Goal: Task Accomplishment & Management: Manage account settings

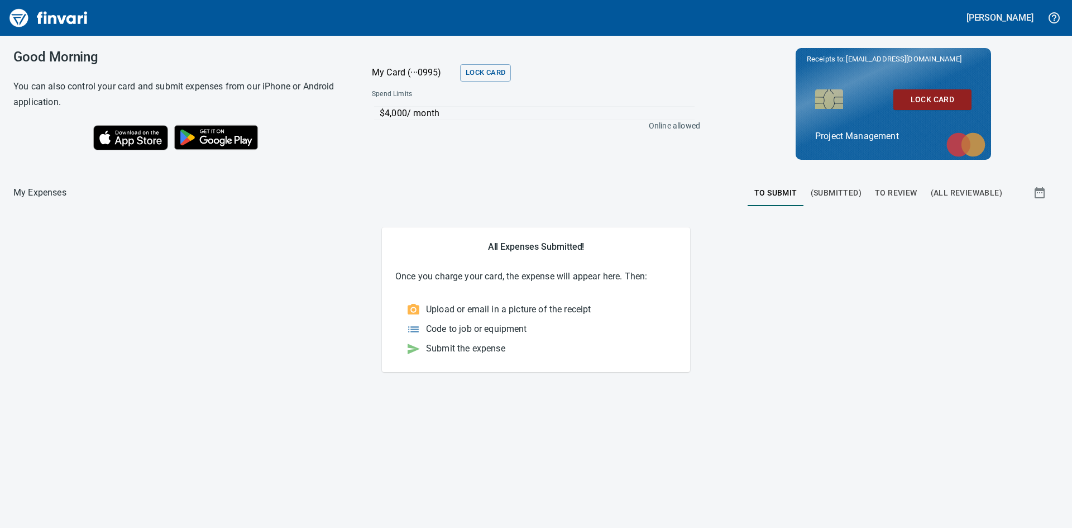
click at [882, 198] on span "To Review" at bounding box center [896, 193] width 42 height 14
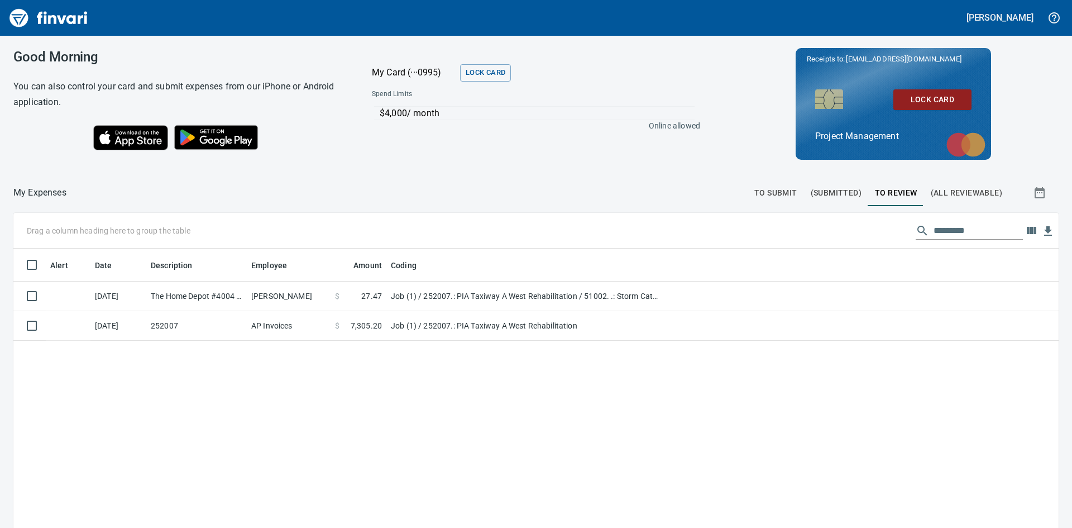
scroll to position [397, 1021]
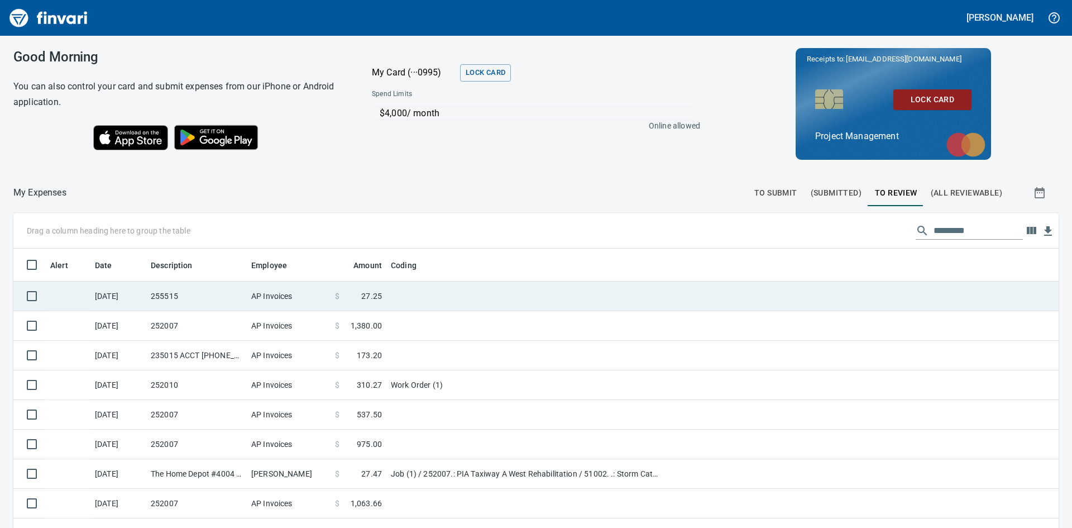
click at [187, 293] on td "255515" at bounding box center [196, 297] width 101 height 30
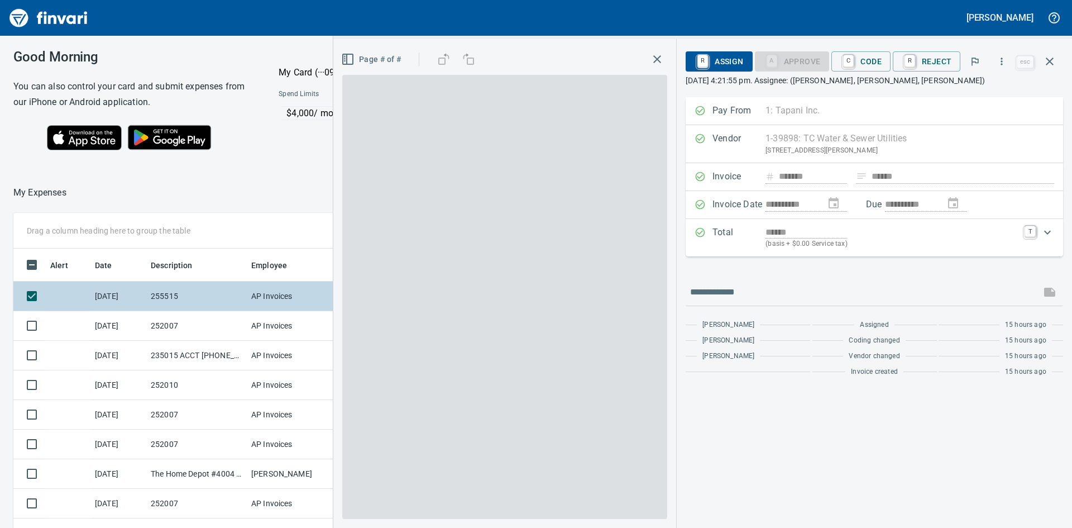
scroll to position [397, 741]
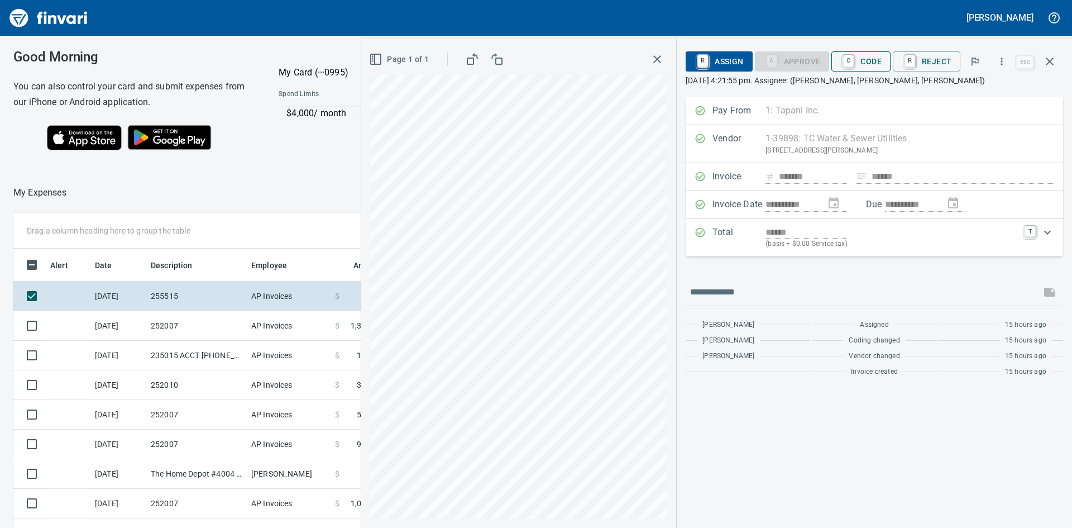
click at [864, 61] on span "C Code" at bounding box center [861, 61] width 41 height 19
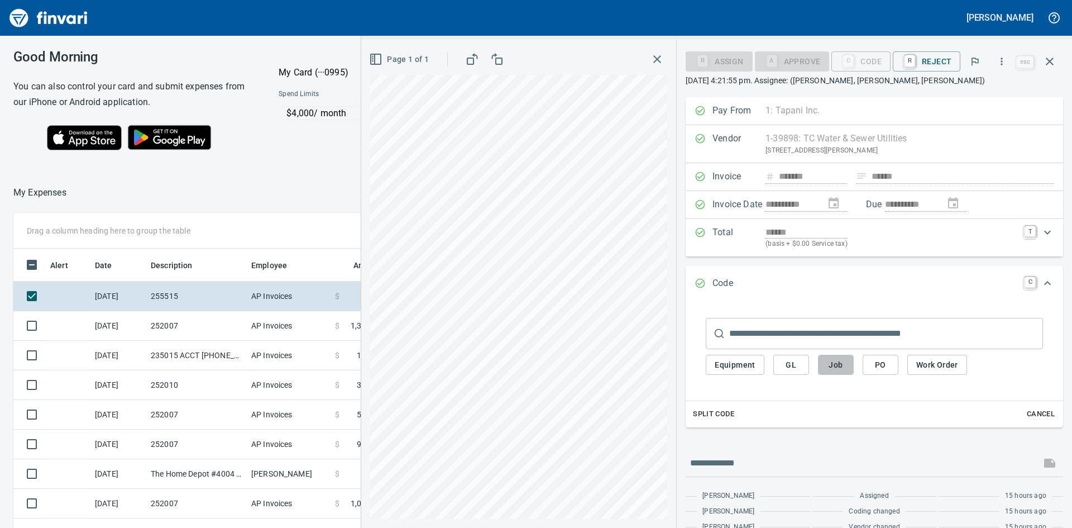
click at [834, 368] on span "Job" at bounding box center [836, 365] width 18 height 14
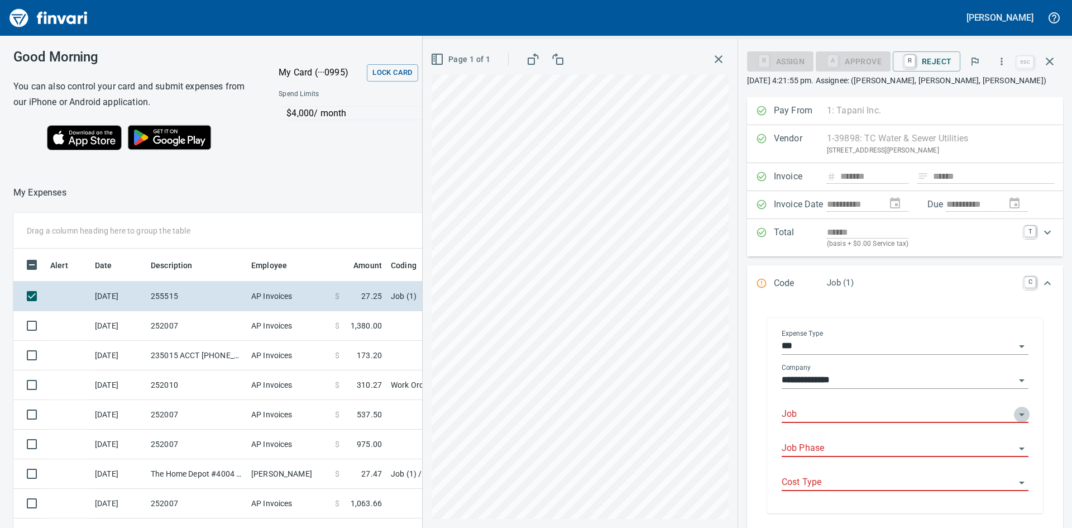
click at [1019, 415] on icon "Open" at bounding box center [1022, 414] width 6 height 3
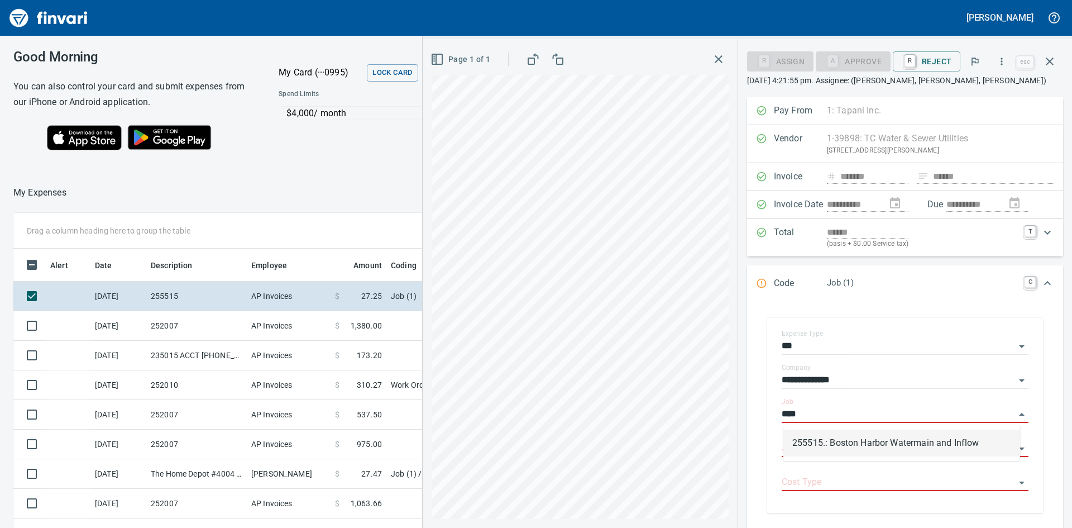
click at [966, 441] on li "255515.: Boston Harbor Watermain and Inflow" at bounding box center [902, 443] width 237 height 27
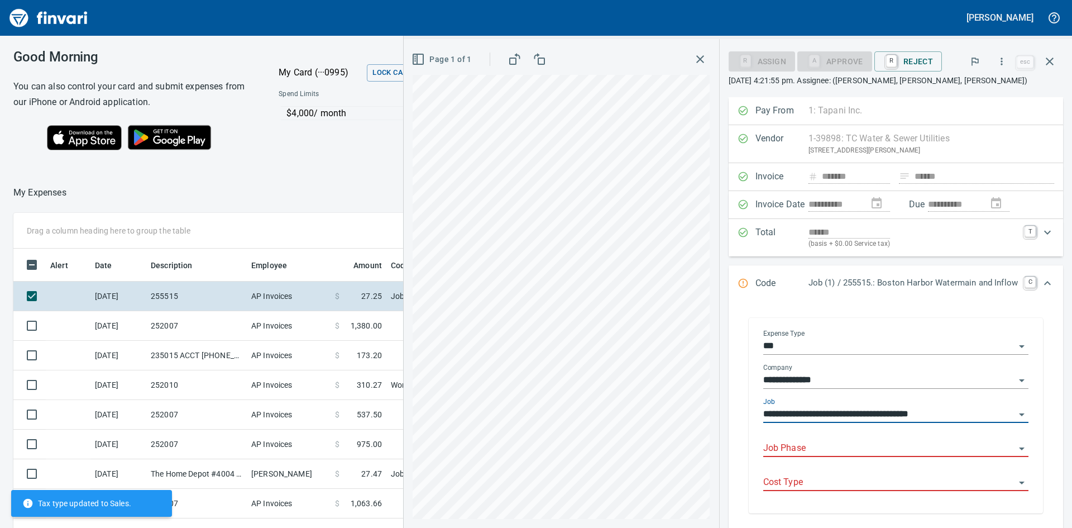
type input "**********"
click at [830, 441] on input "Job Phase" at bounding box center [890, 449] width 252 height 16
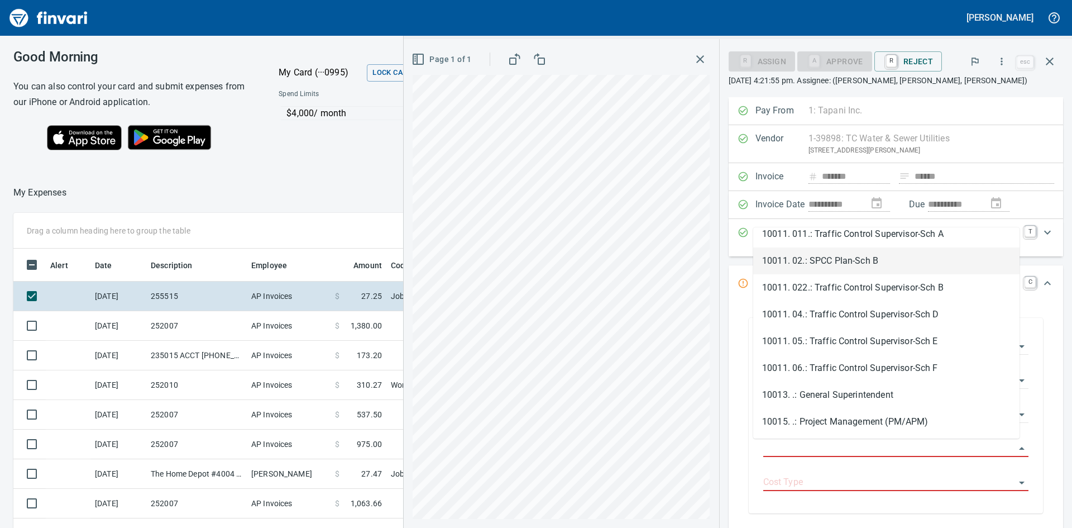
scroll to position [112, 0]
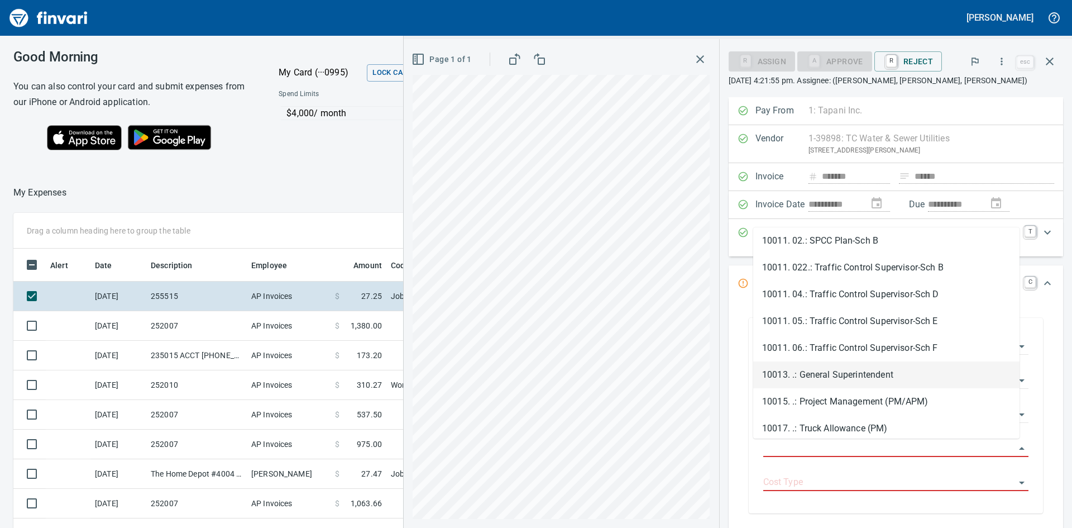
click at [854, 369] on li "10013. .: General Superintendent" at bounding box center [887, 374] width 266 height 27
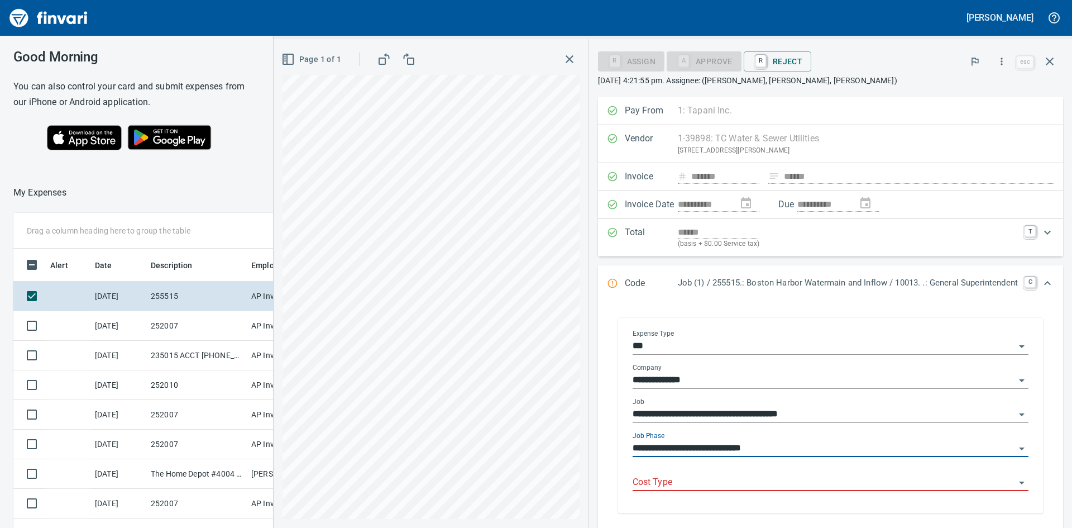
type input "**********"
click at [1016, 481] on icon "Open" at bounding box center [1022, 482] width 13 height 13
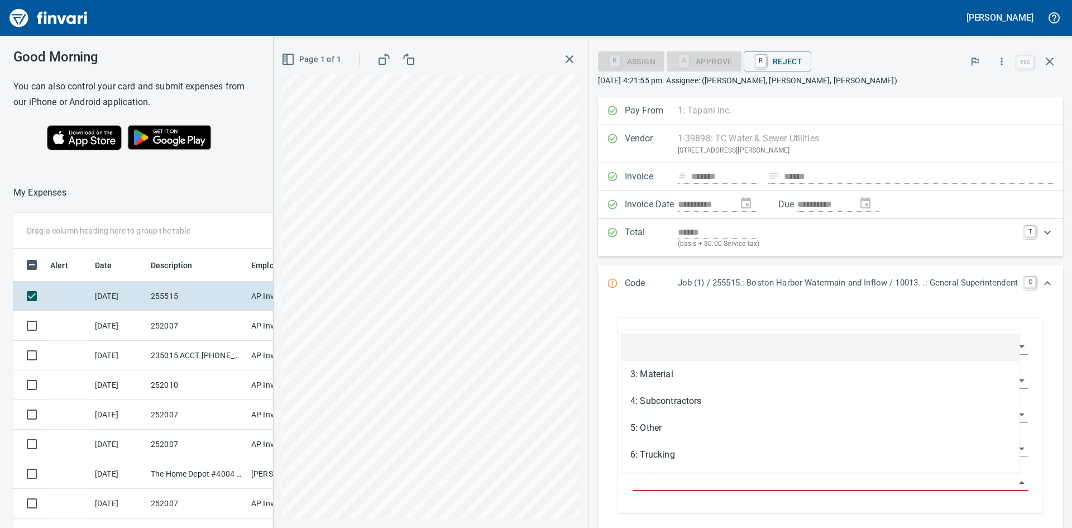
scroll to position [397, 741]
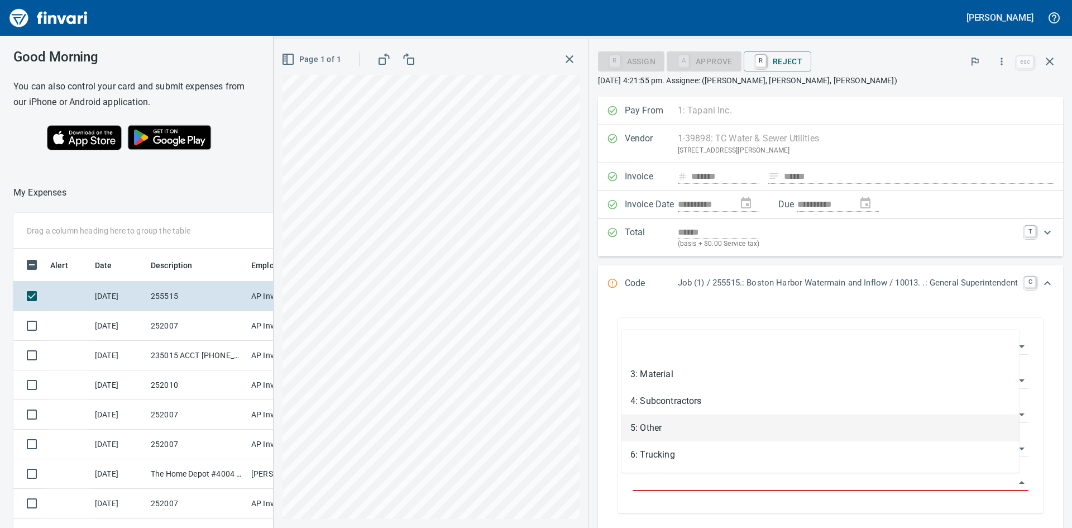
click at [719, 427] on li "5: Other" at bounding box center [821, 427] width 398 height 27
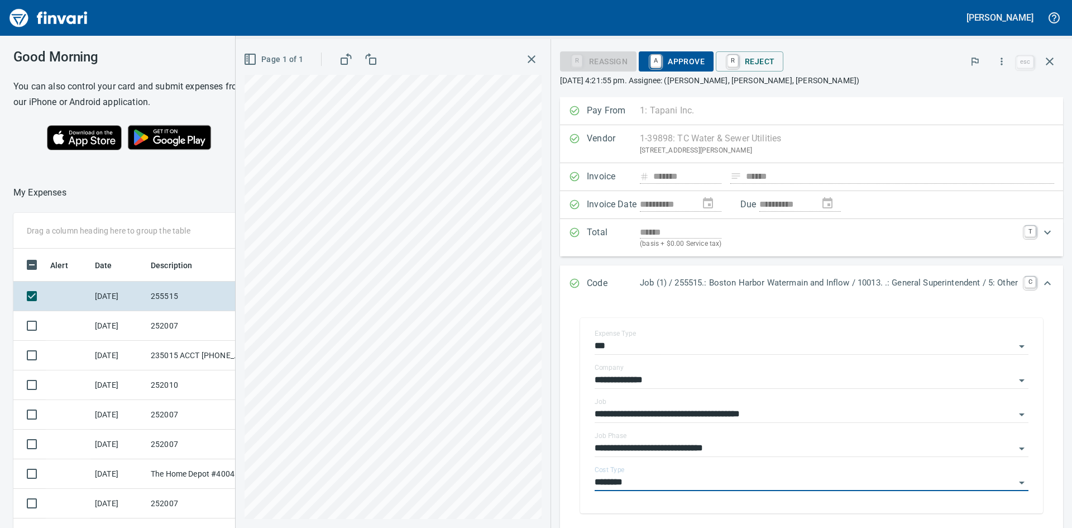
type input "********"
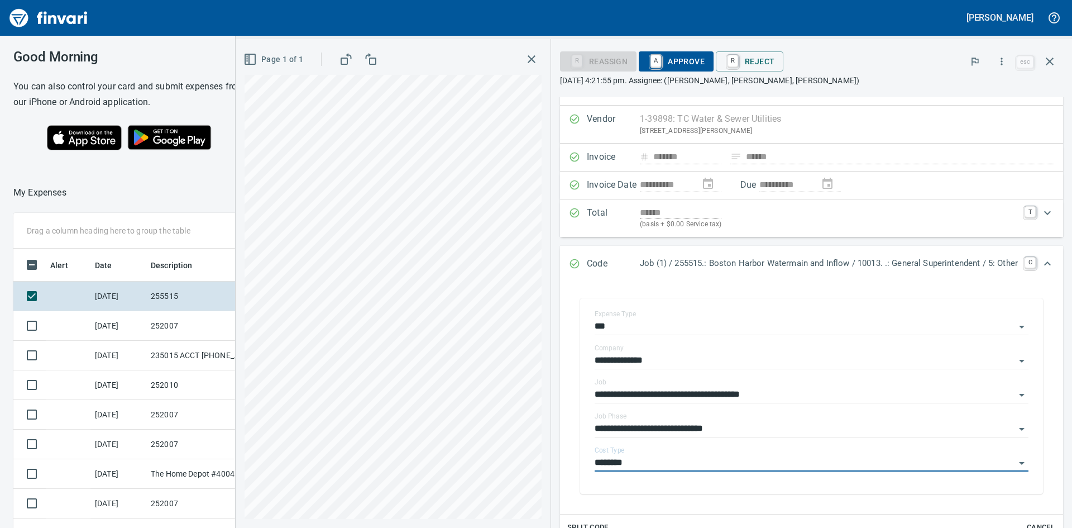
scroll to position [0, 0]
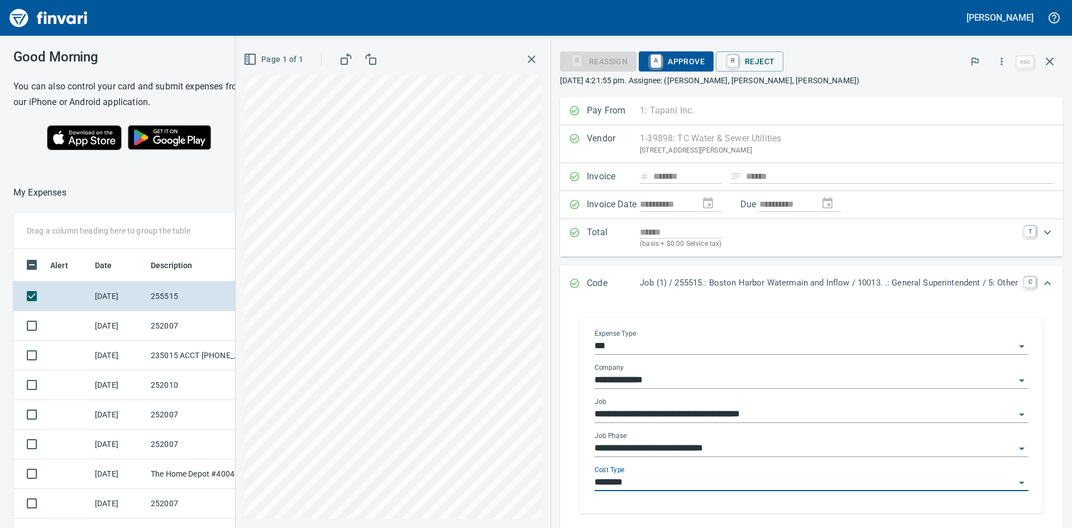
click at [1019, 450] on icon "Open" at bounding box center [1022, 448] width 13 height 13
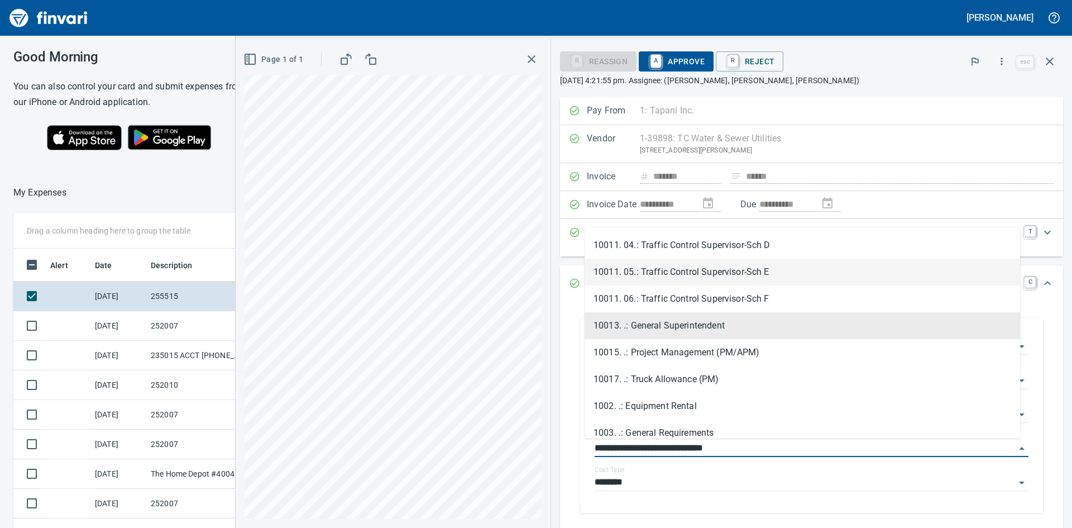
scroll to position [173, 0]
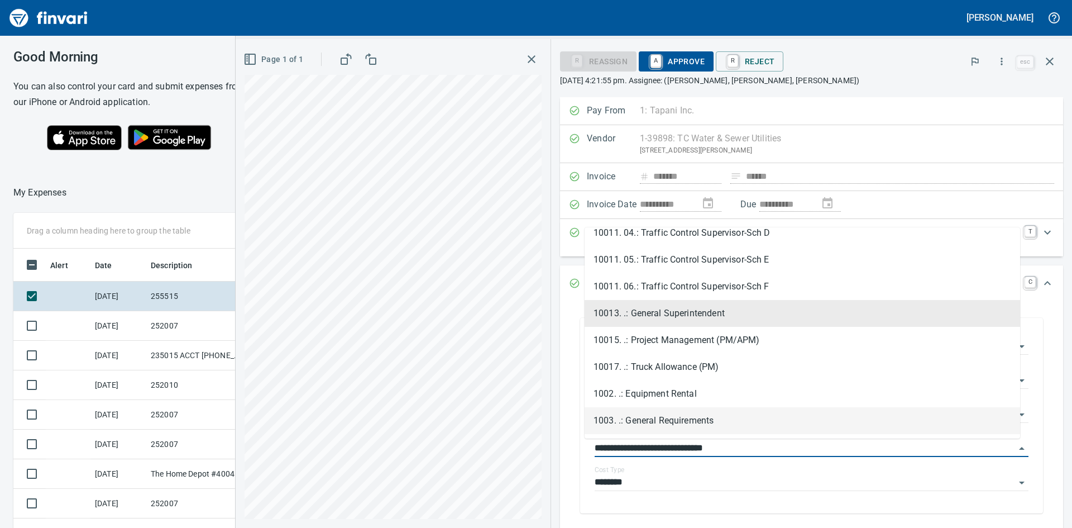
click at [657, 418] on li "1003. .: General Requirements" at bounding box center [803, 420] width 436 height 27
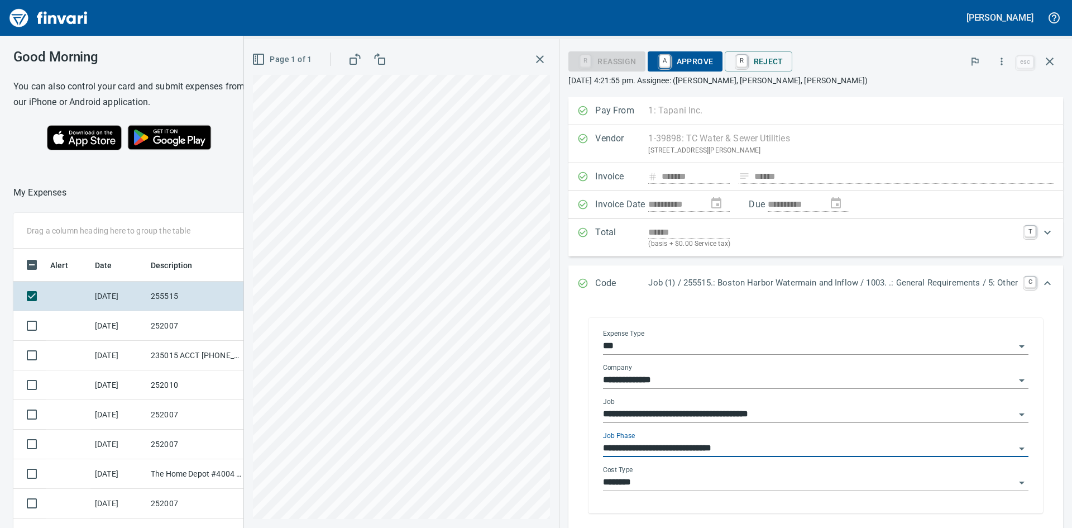
type input "**********"
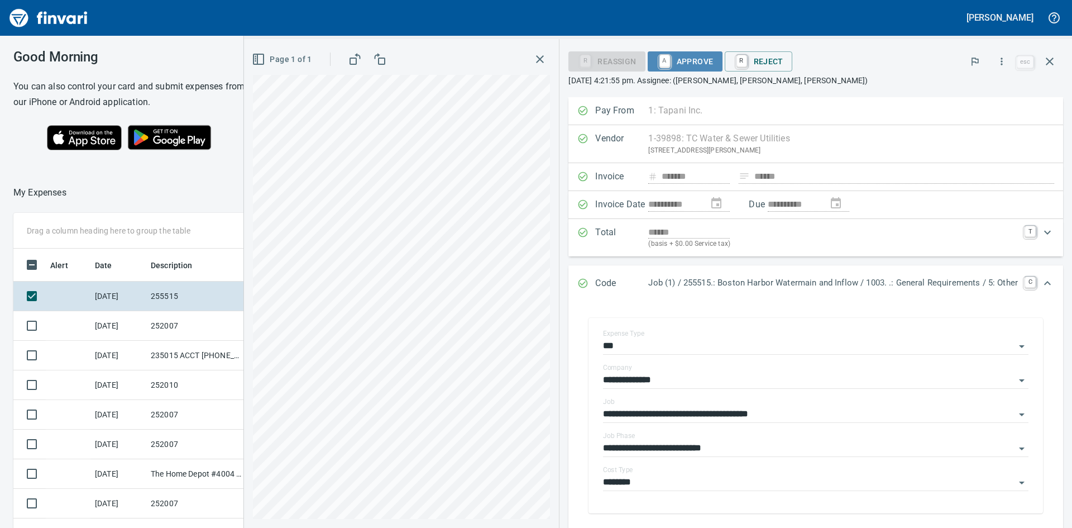
click at [693, 57] on span "A Approve" at bounding box center [685, 61] width 57 height 19
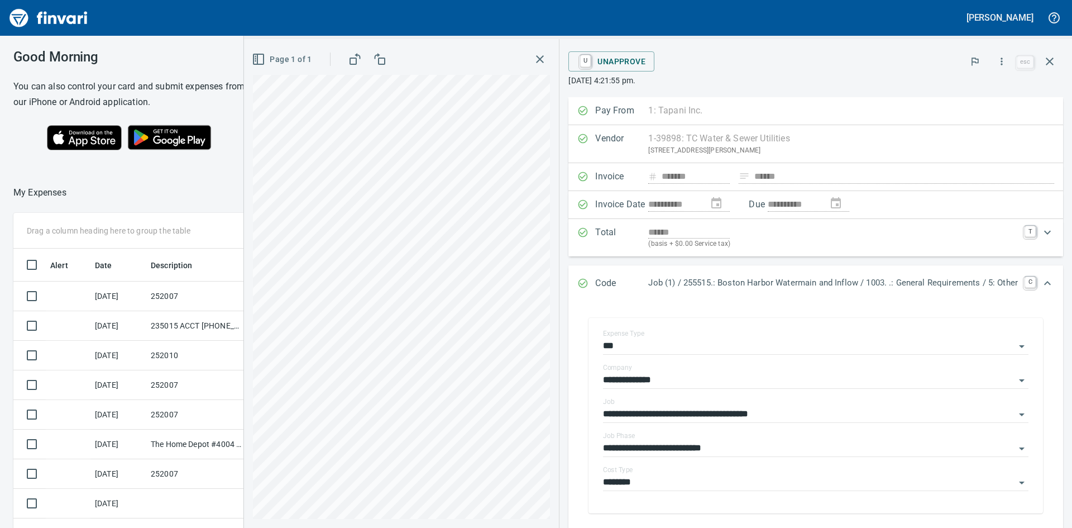
click at [533, 58] on icon "button" at bounding box center [539, 59] width 13 height 13
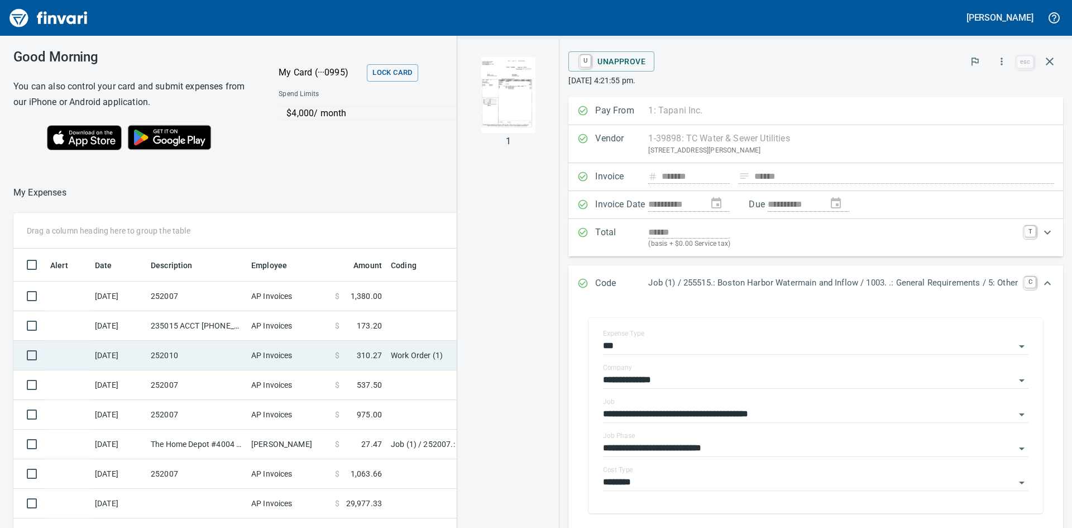
click at [181, 352] on td "252010" at bounding box center [196, 356] width 101 height 30
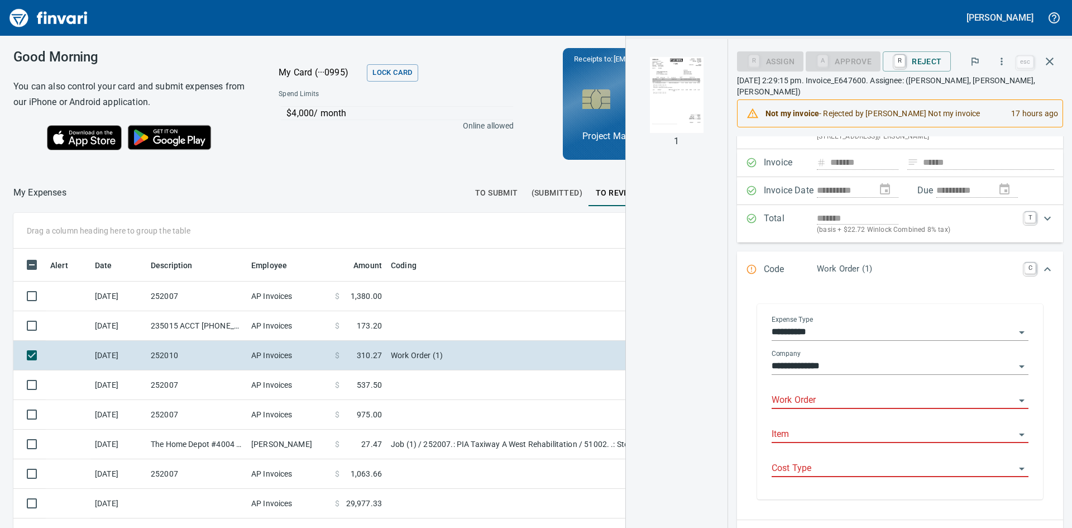
scroll to position [46, 0]
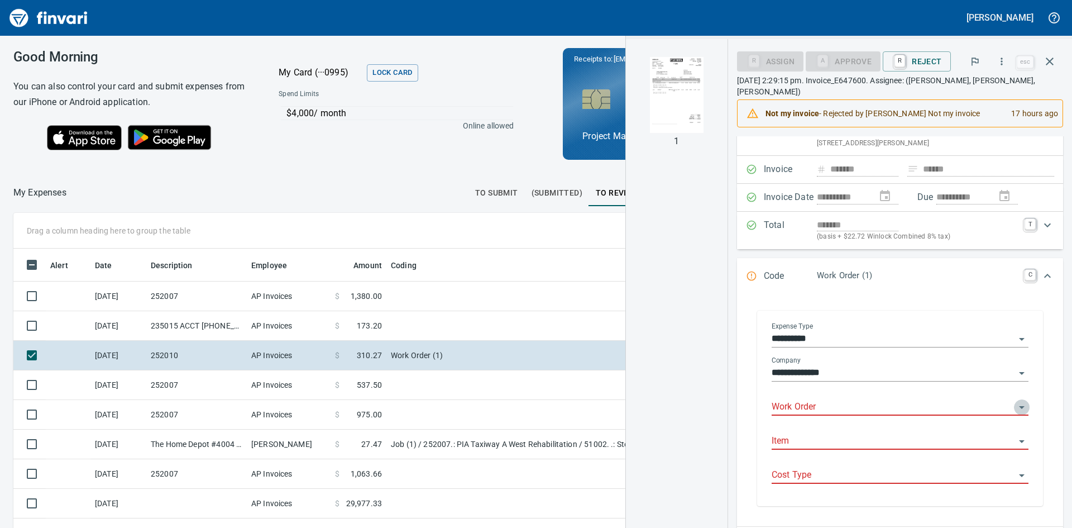
click at [1019, 406] on icon "Open" at bounding box center [1022, 407] width 6 height 3
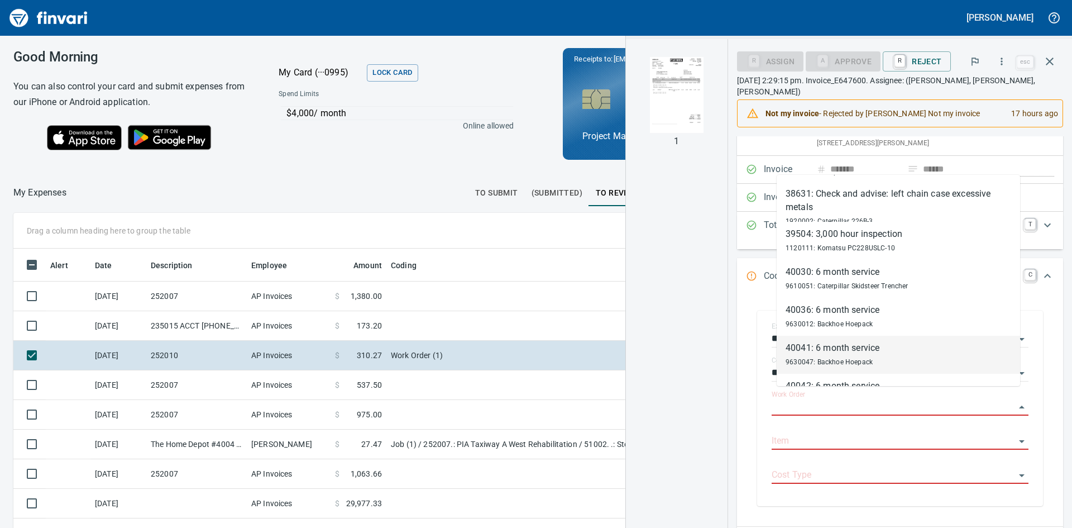
scroll to position [279, 0]
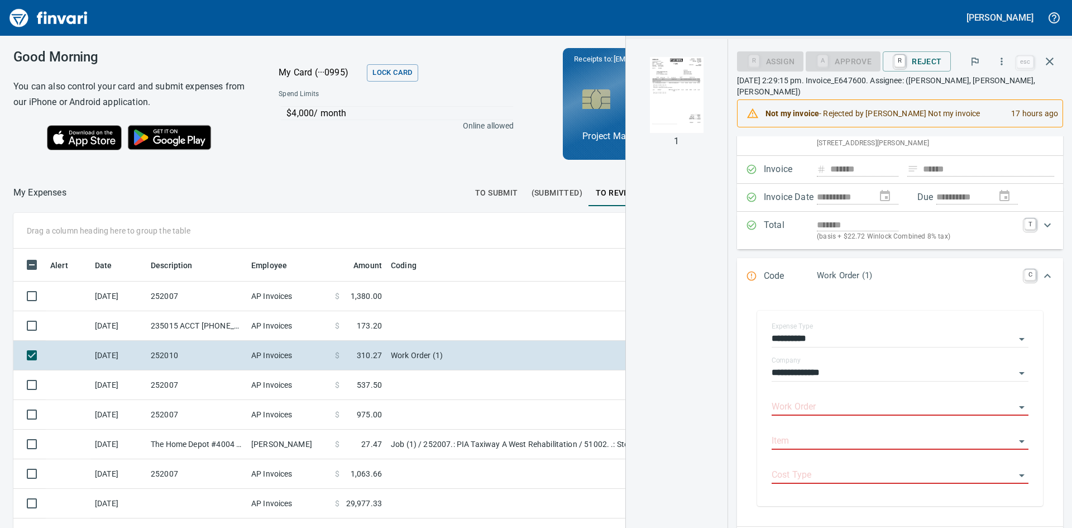
click at [748, 435] on div "**********" at bounding box center [900, 410] width 326 height 231
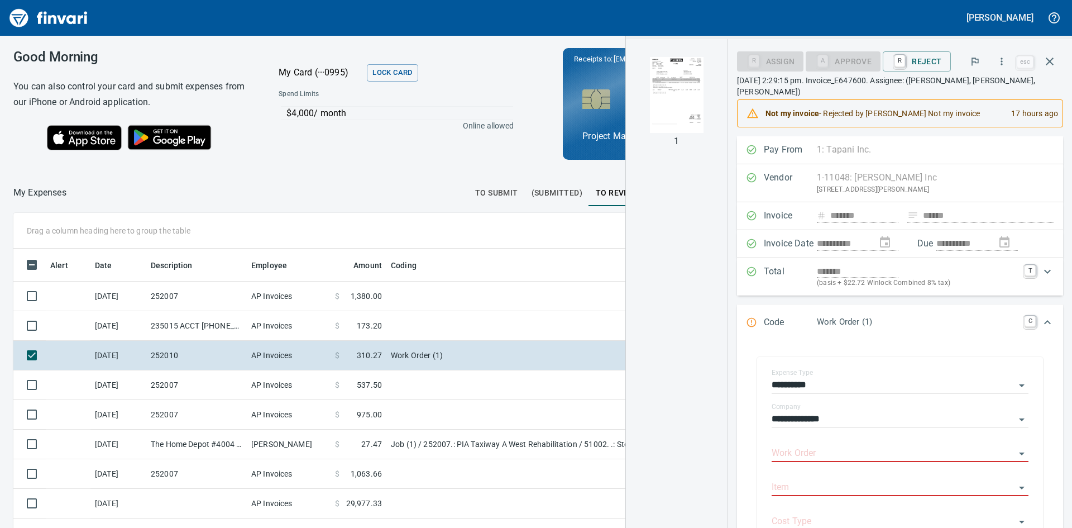
click at [870, 316] on p "Work Order (1)" at bounding box center [917, 322] width 201 height 13
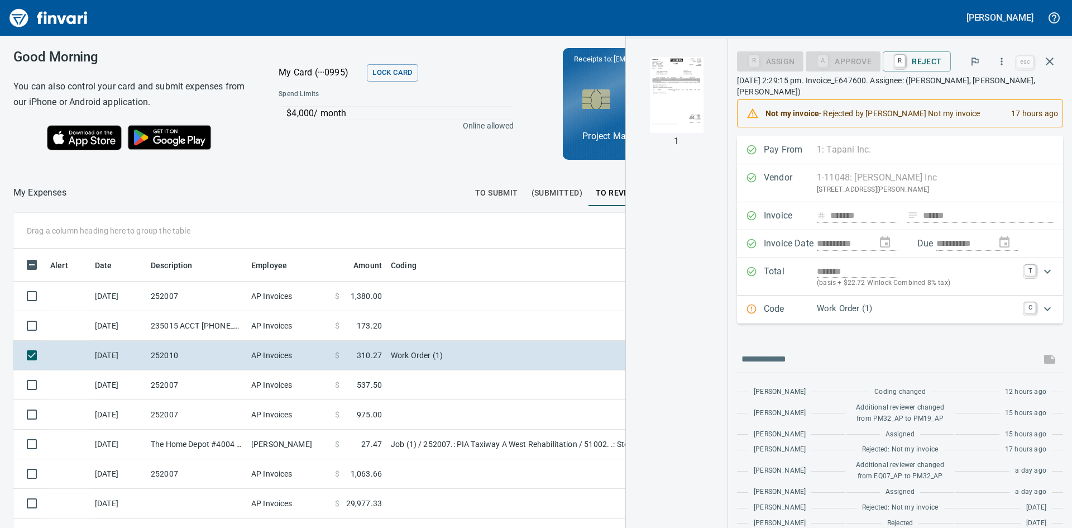
click at [1041, 302] on icon "Expand" at bounding box center [1047, 308] width 13 height 13
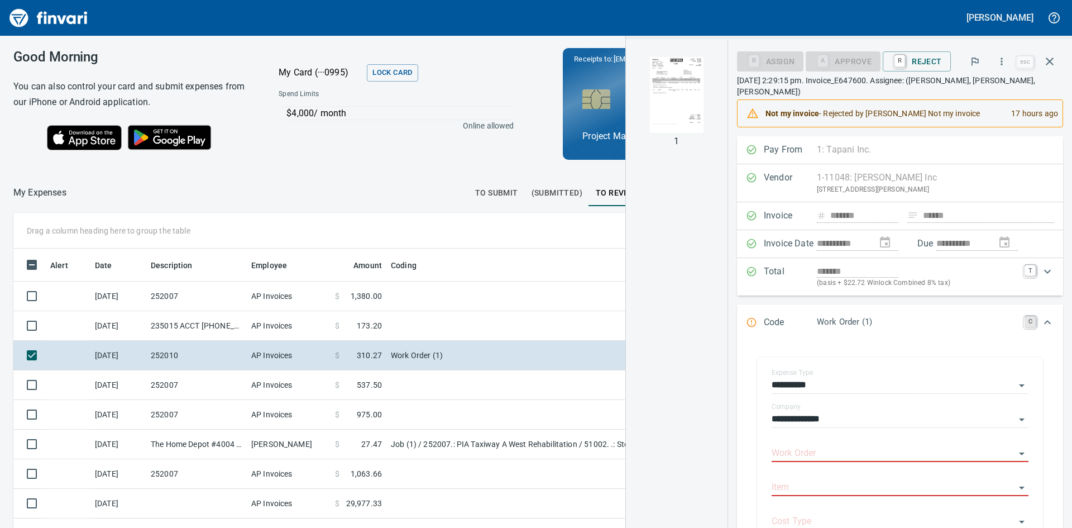
click at [1025, 316] on link "C" at bounding box center [1030, 321] width 11 height 11
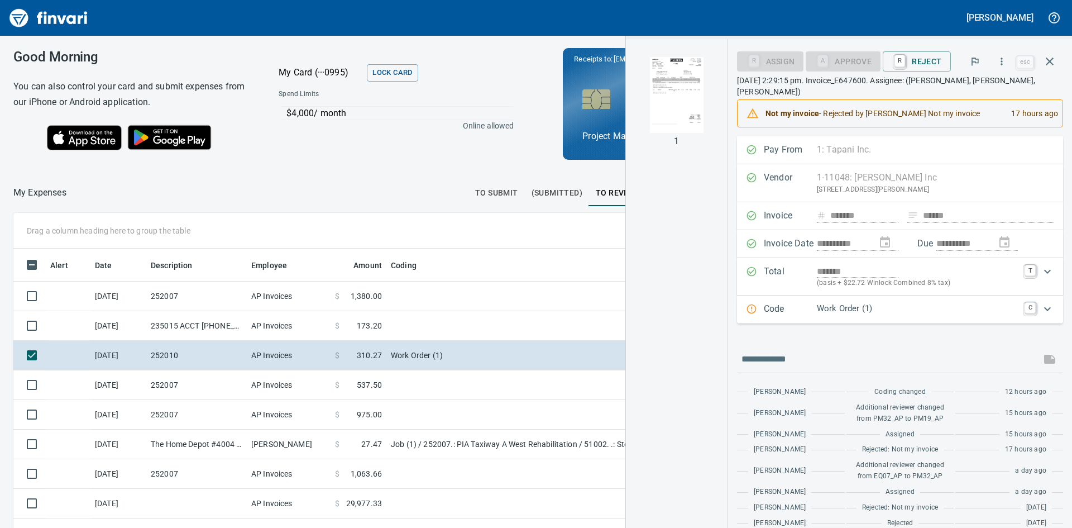
click at [1020, 307] on div "Code Work Order (1) C" at bounding box center [900, 309] width 326 height 28
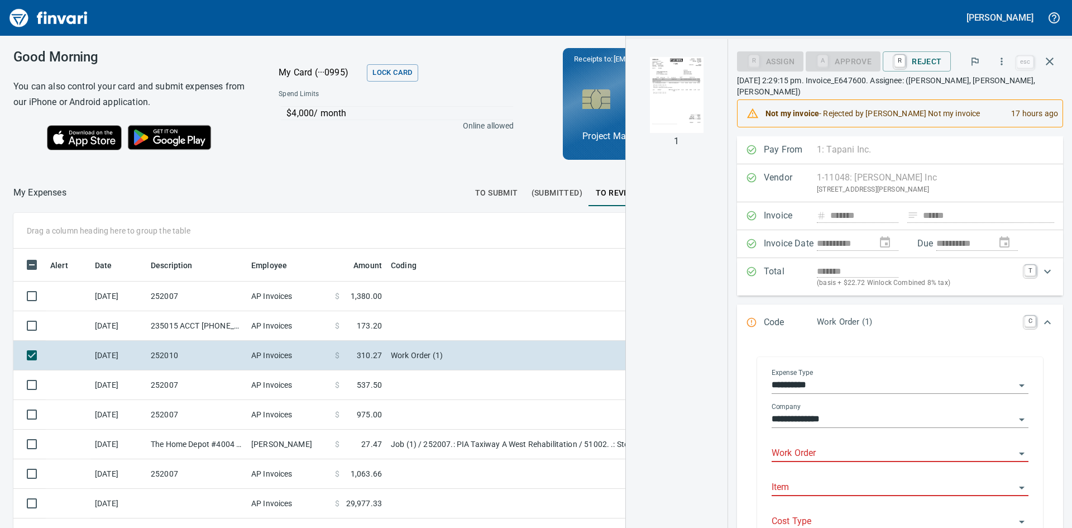
click at [1016, 379] on icon "Open" at bounding box center [1022, 385] width 13 height 13
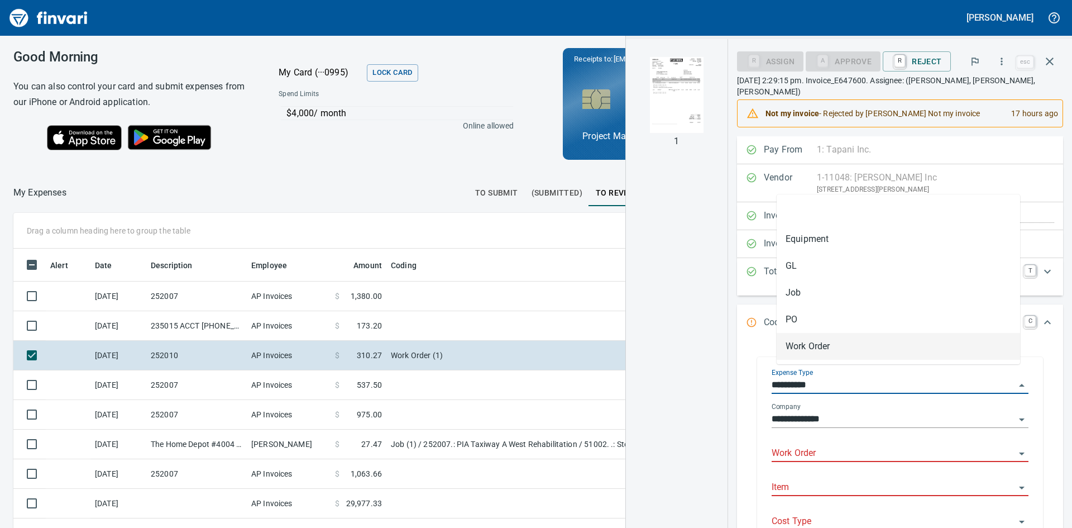
scroll to position [397, 741]
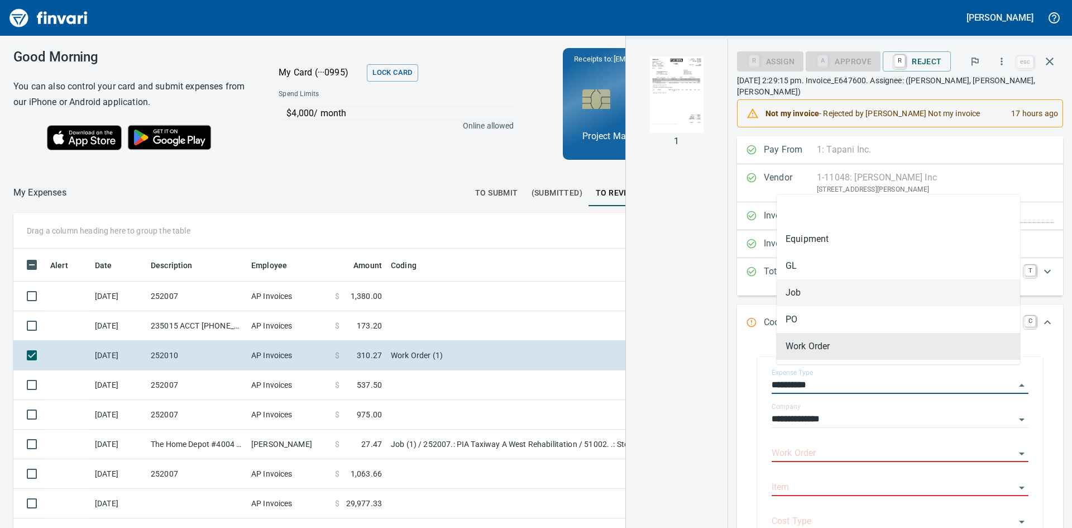
click at [822, 293] on li "Job" at bounding box center [899, 292] width 244 height 27
type input "***"
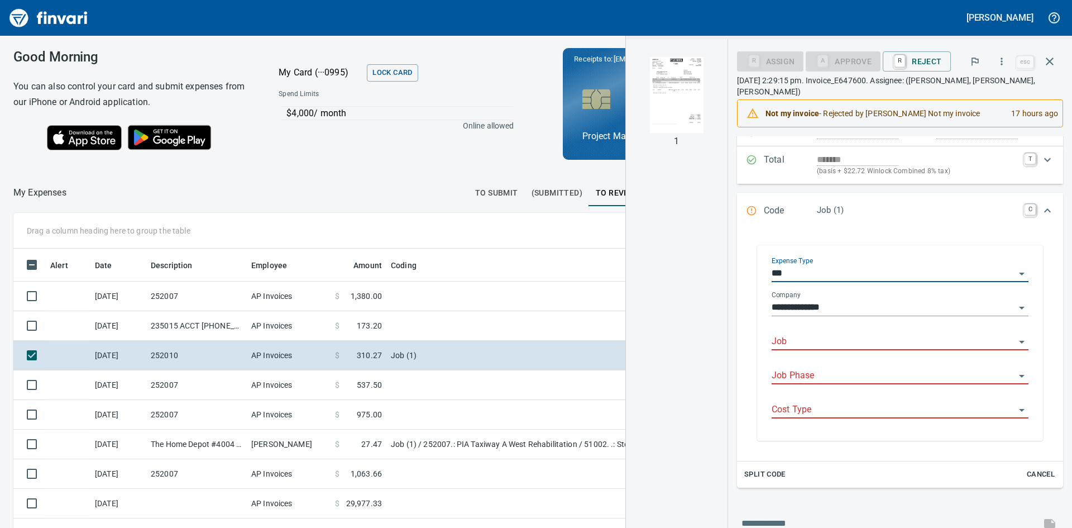
click at [847, 335] on input "Job" at bounding box center [894, 342] width 244 height 16
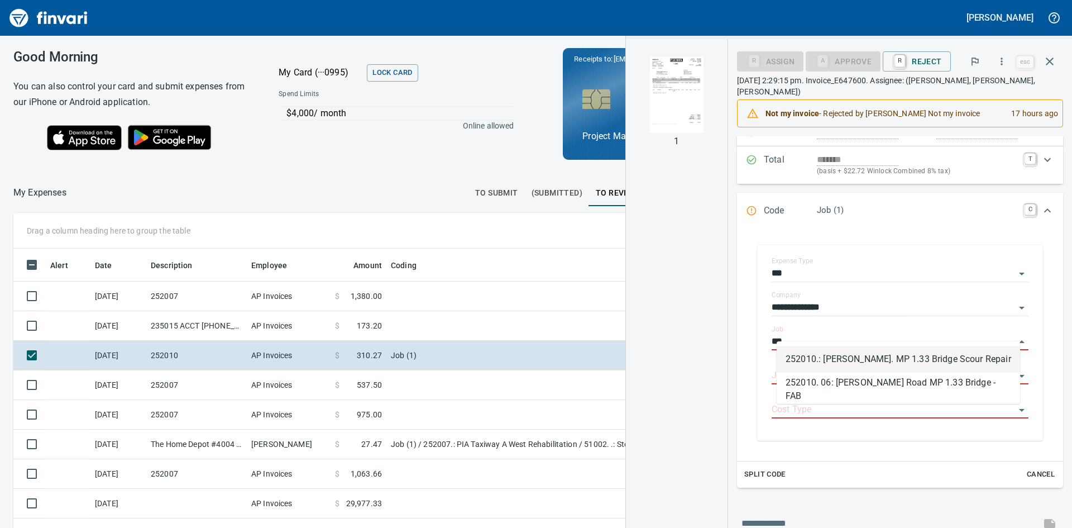
click at [873, 360] on li "252010.: [PERSON_NAME]. MP 1.33 Bridge Scour Repair" at bounding box center [899, 359] width 244 height 27
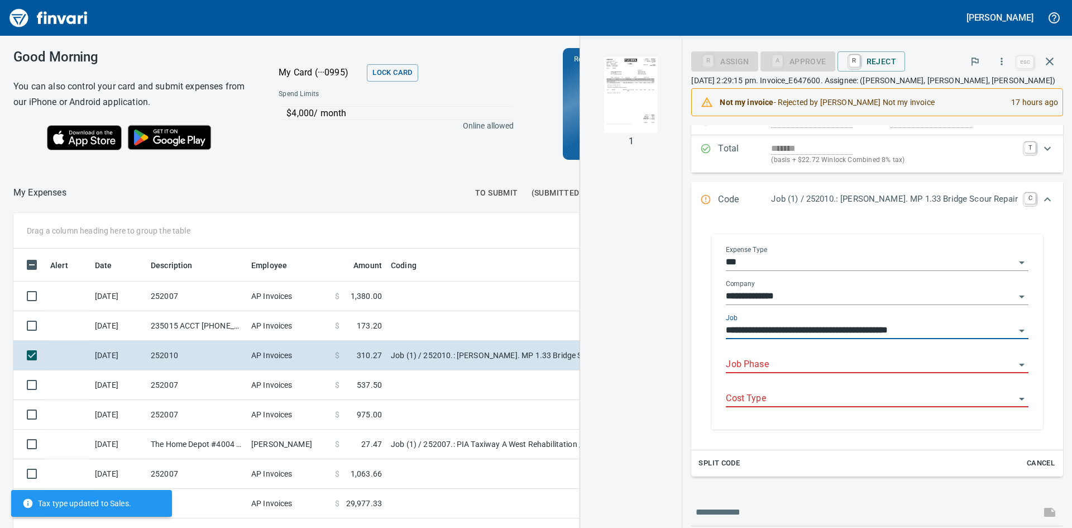
type input "**********"
click at [852, 361] on input "Job Phase" at bounding box center [870, 365] width 289 height 16
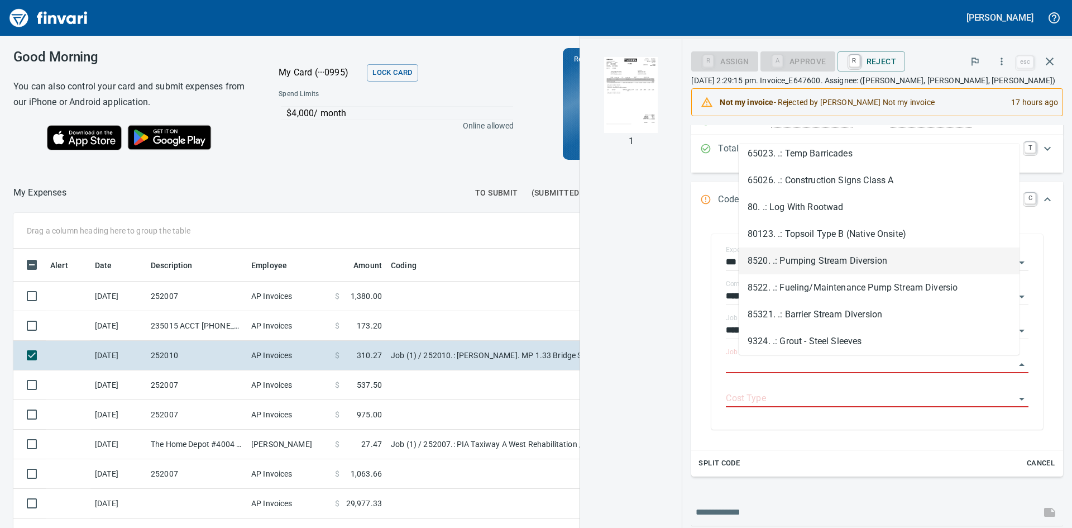
scroll to position [1192, 0]
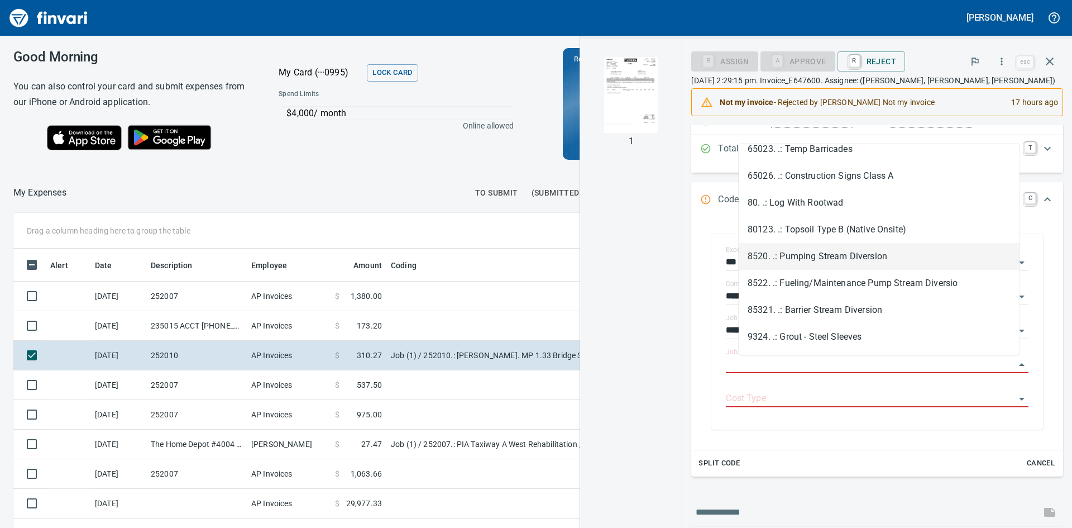
click at [824, 253] on li "8520. .: Pumping Stream Diversion" at bounding box center [879, 256] width 281 height 27
type input "**********"
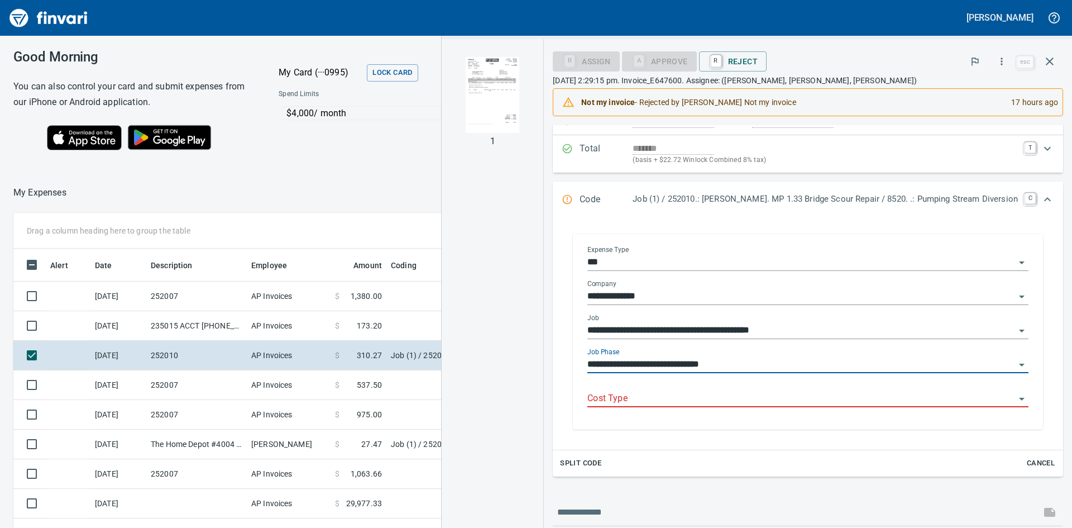
click at [665, 397] on input "Cost Type" at bounding box center [802, 399] width 428 height 16
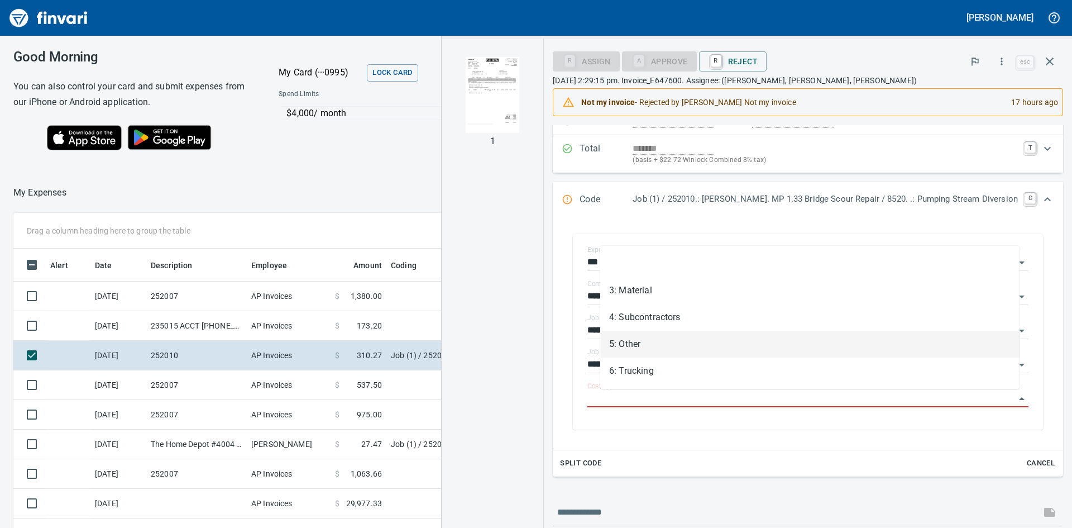
click at [649, 348] on li "5: Other" at bounding box center [809, 344] width 419 height 27
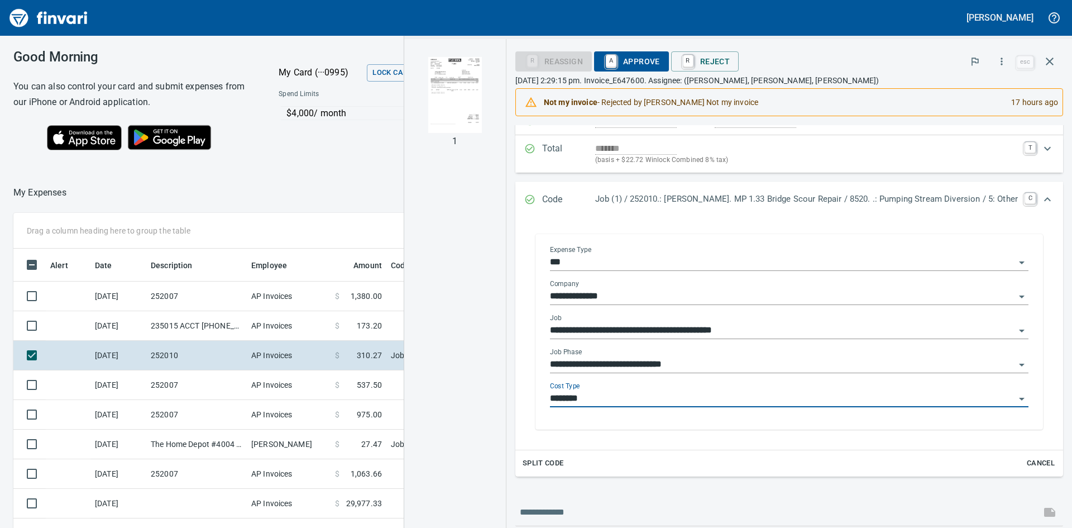
type input "********"
click at [464, 89] on img "button" at bounding box center [455, 95] width 76 height 76
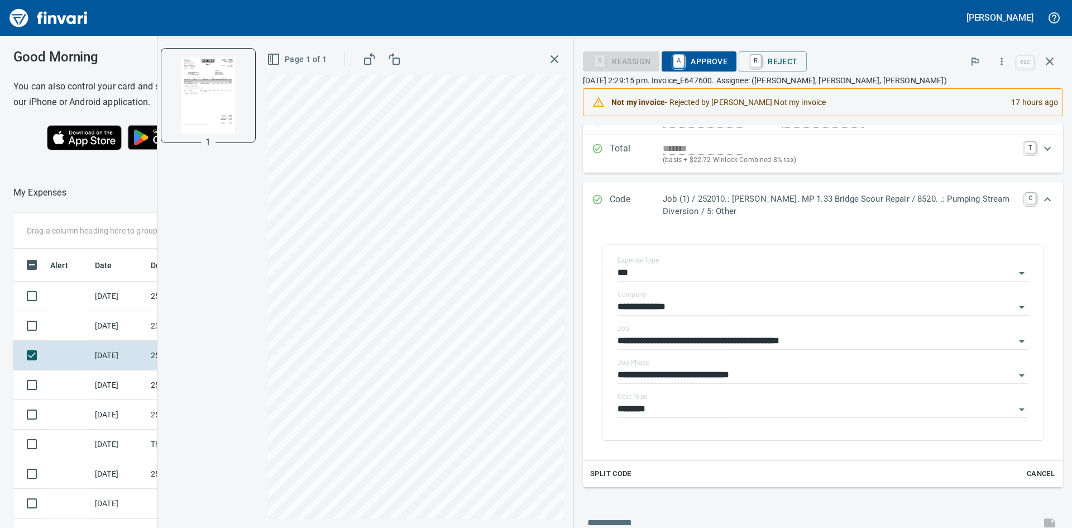
click at [554, 54] on icon "button" at bounding box center [554, 59] width 13 height 13
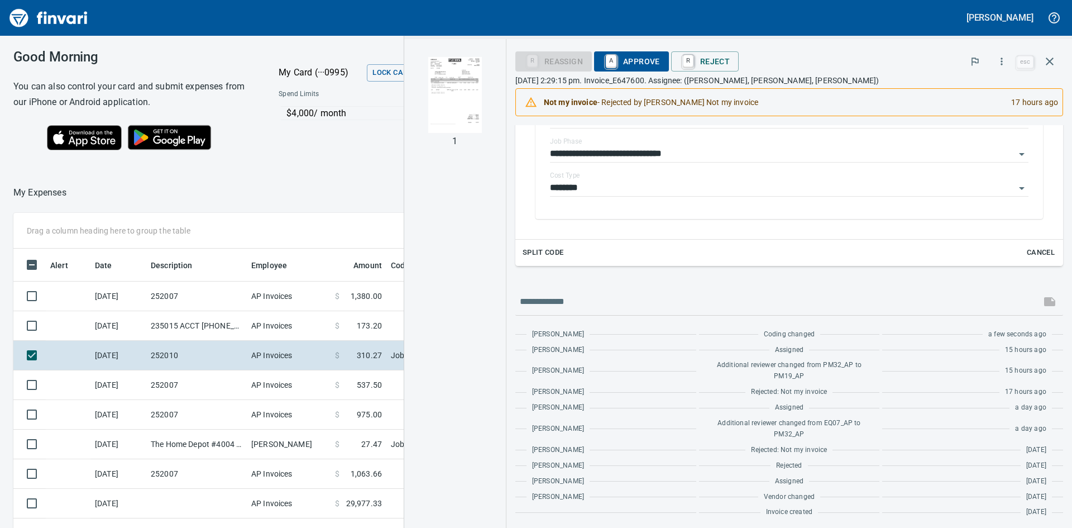
scroll to position [326, 0]
click at [650, 60] on span "A Approve" at bounding box center [631, 61] width 57 height 19
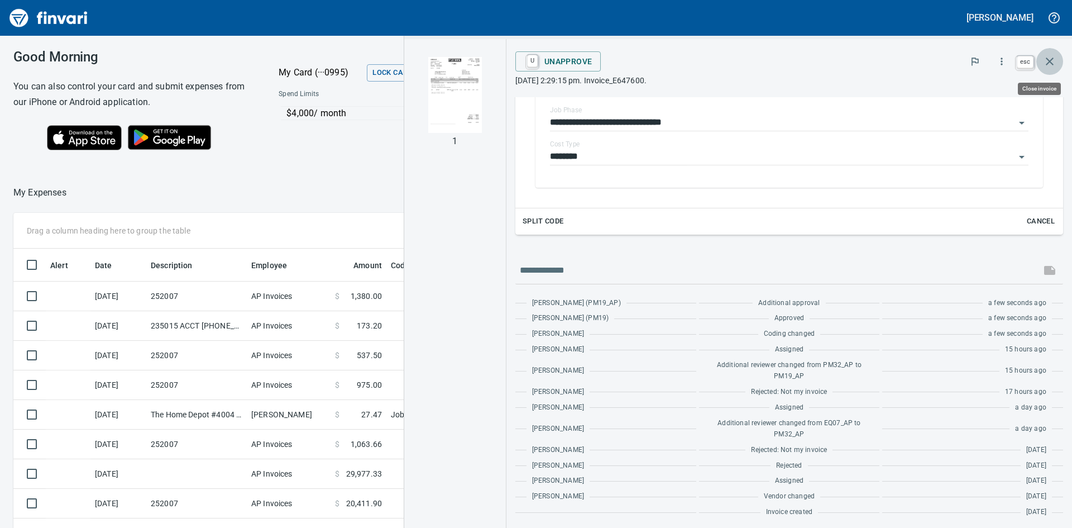
click at [1047, 60] on icon "button" at bounding box center [1049, 61] width 13 height 13
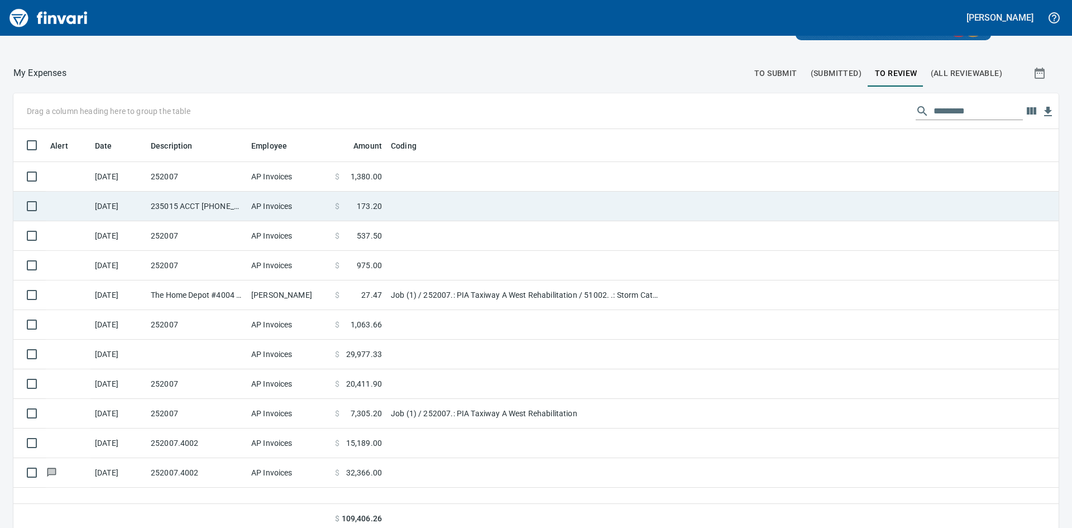
scroll to position [126, 0]
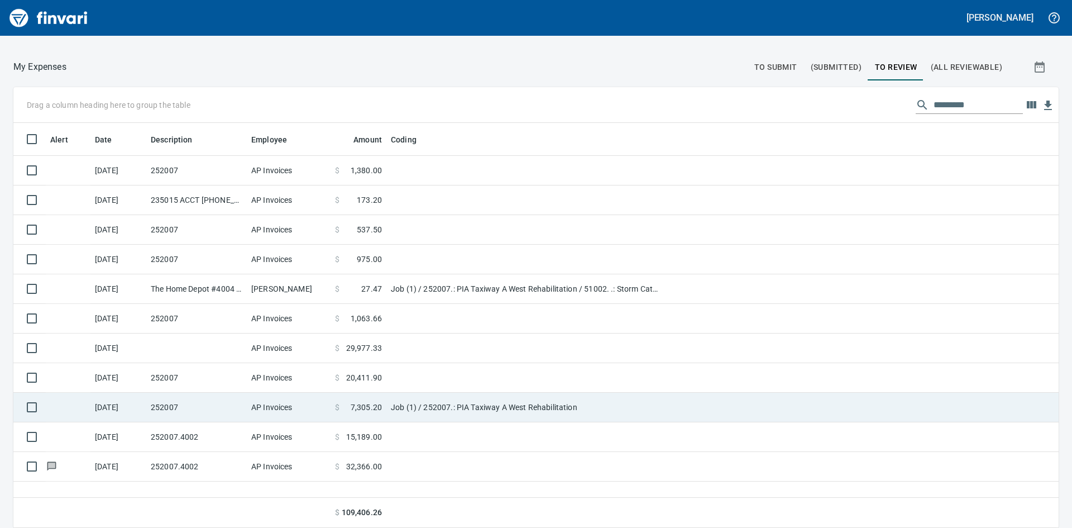
click at [188, 404] on td "252007" at bounding box center [196, 408] width 101 height 30
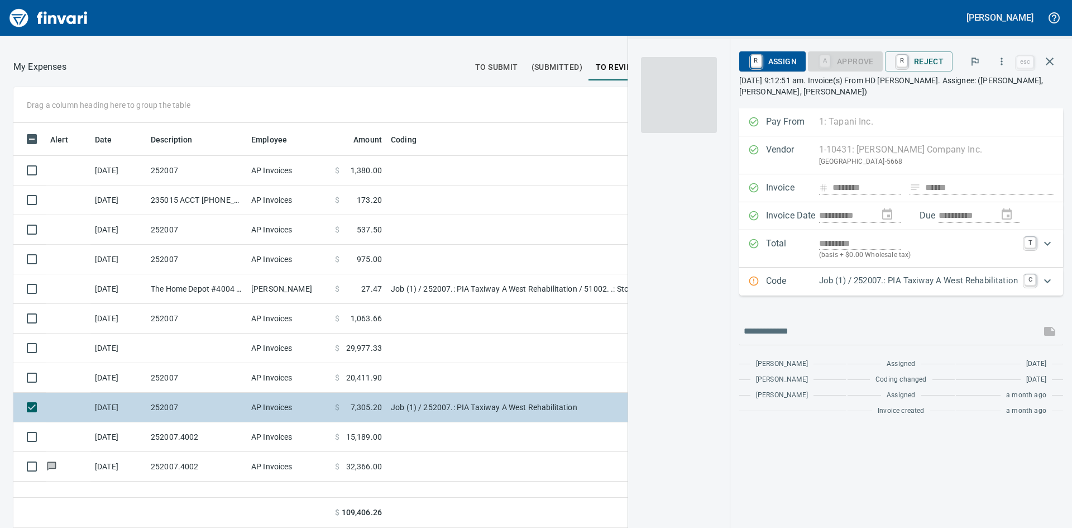
scroll to position [397, 750]
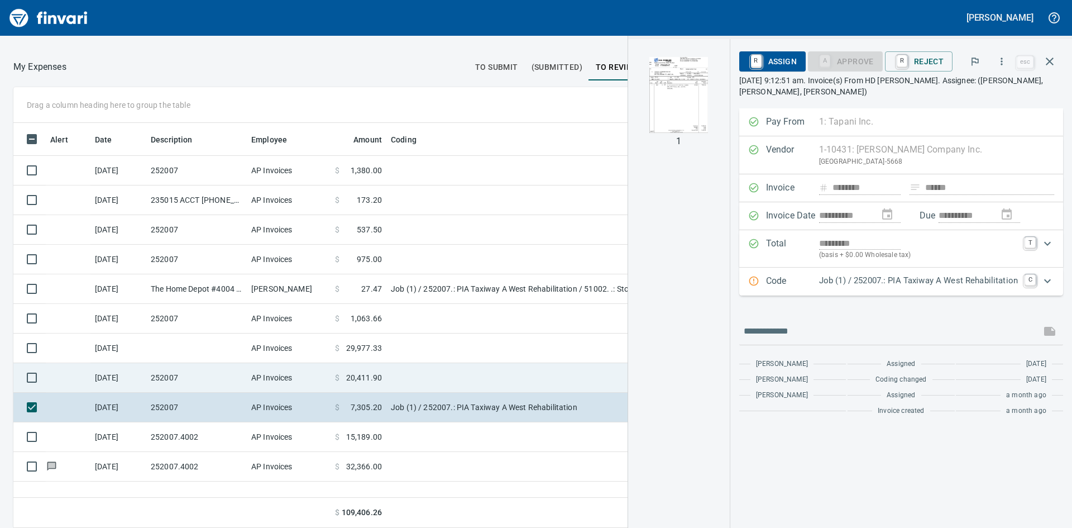
click at [201, 379] on td "252007" at bounding box center [196, 378] width 101 height 30
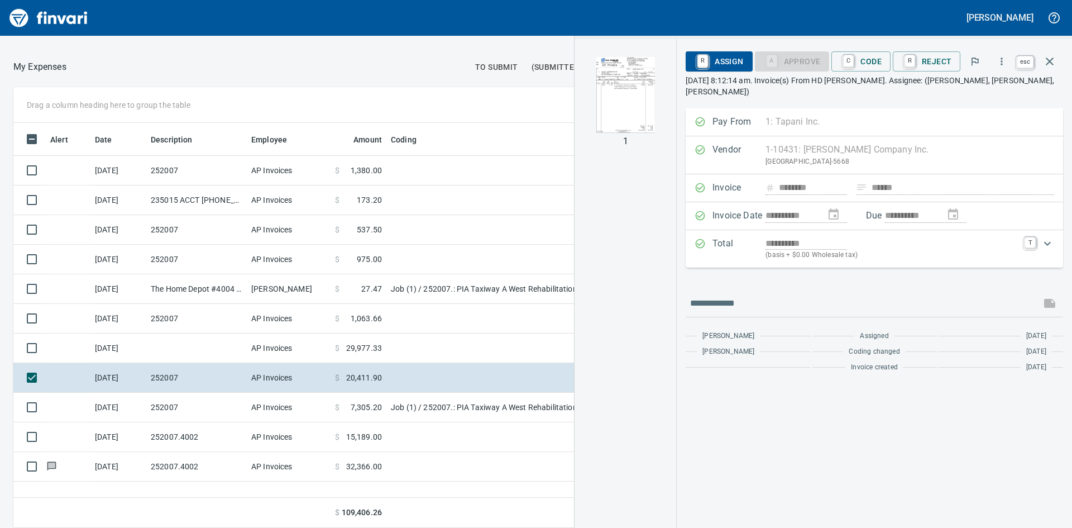
scroll to position [397, 750]
click at [1051, 58] on icon "button" at bounding box center [1049, 61] width 13 height 13
